Goal: Find contact information: Find contact information

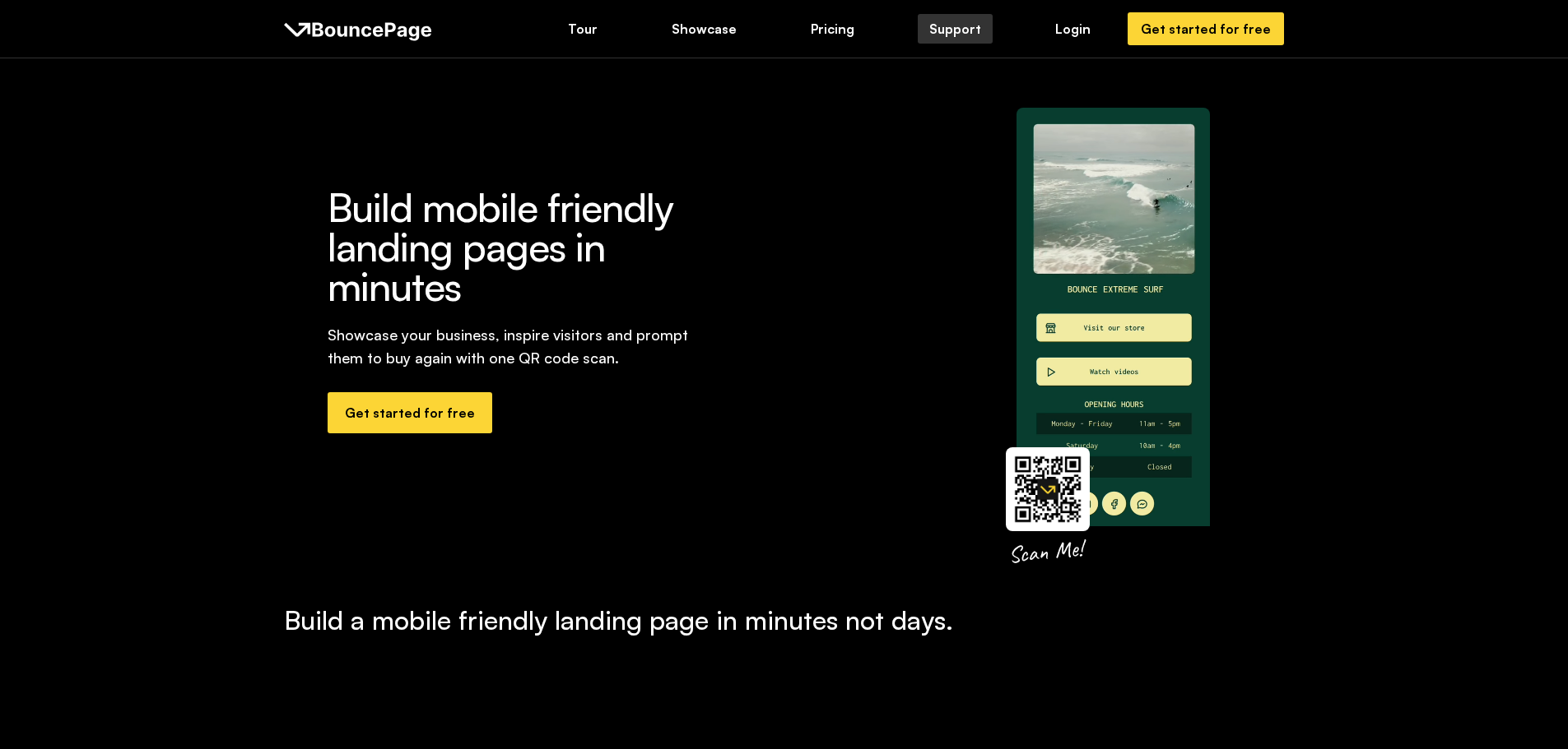
click at [975, 35] on div "Support" at bounding box center [955, 28] width 52 height 18
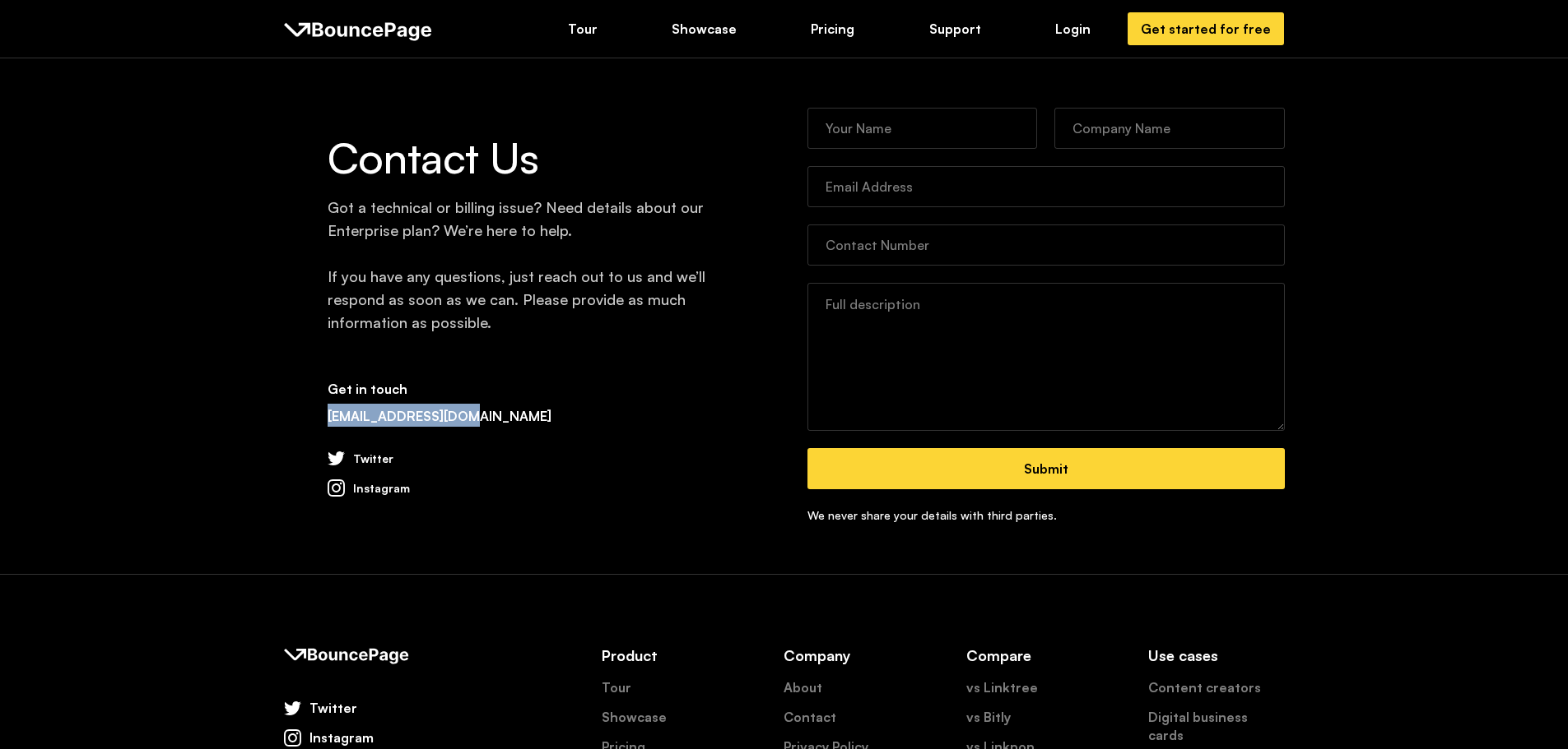
drag, startPoint x: 319, startPoint y: 417, endPoint x: 480, endPoint y: 417, distance: 161.0
click at [480, 417] on div "Contact Us Got a technical or billing issue? Need details about our Enterprise …" at bounding box center [784, 316] width 1001 height 417
copy link "[EMAIL_ADDRESS][DOMAIN_NAME]"
click at [1074, 23] on div "Login" at bounding box center [1072, 28] width 35 height 18
